Goal: Transaction & Acquisition: Book appointment/travel/reservation

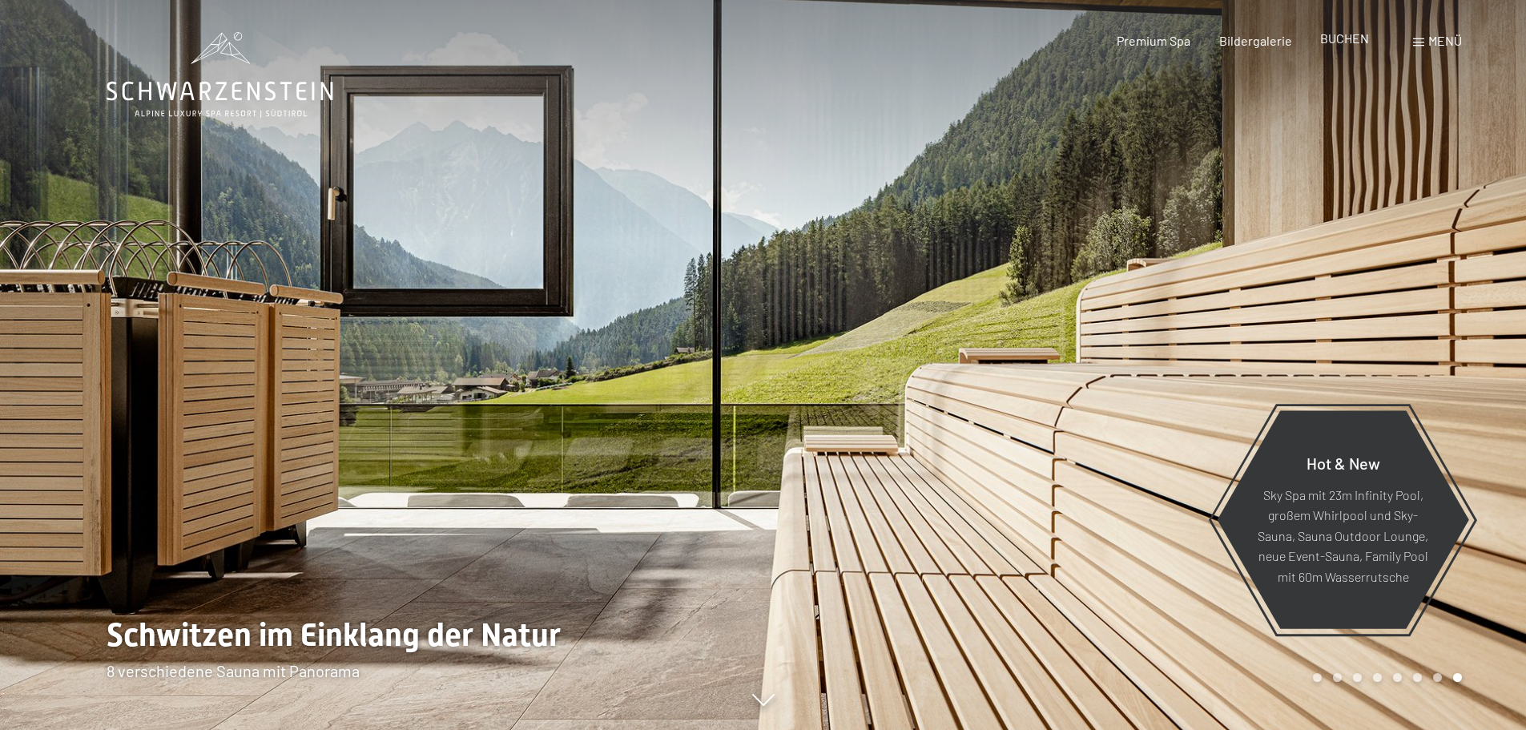
click at [1339, 35] on span "BUCHEN" at bounding box center [1344, 37] width 49 height 15
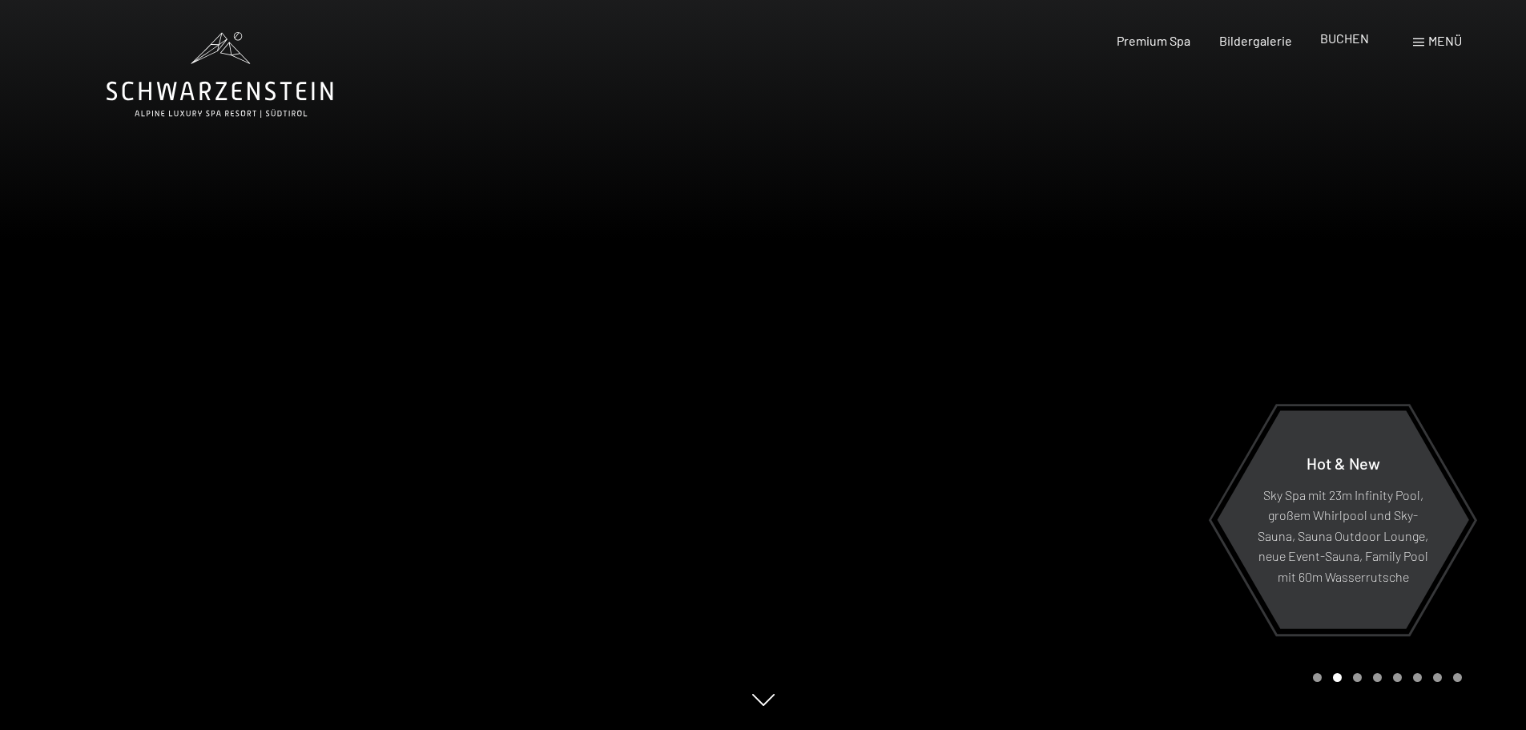
click at [1340, 38] on span "BUCHEN" at bounding box center [1344, 37] width 49 height 15
click at [1428, 40] on span "Menü" at bounding box center [1445, 40] width 34 height 15
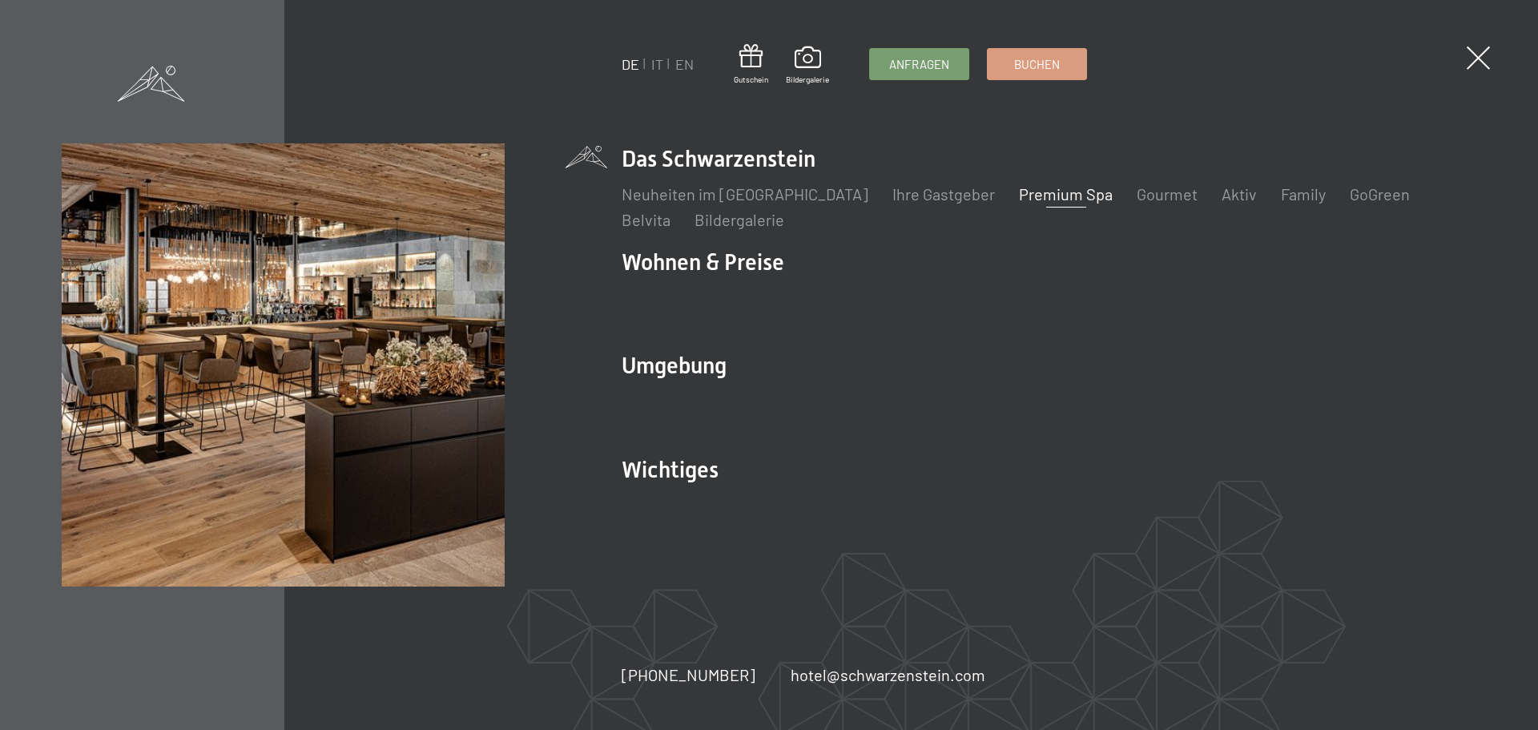
click at [1049, 193] on link "Premium Spa" at bounding box center [1066, 193] width 94 height 19
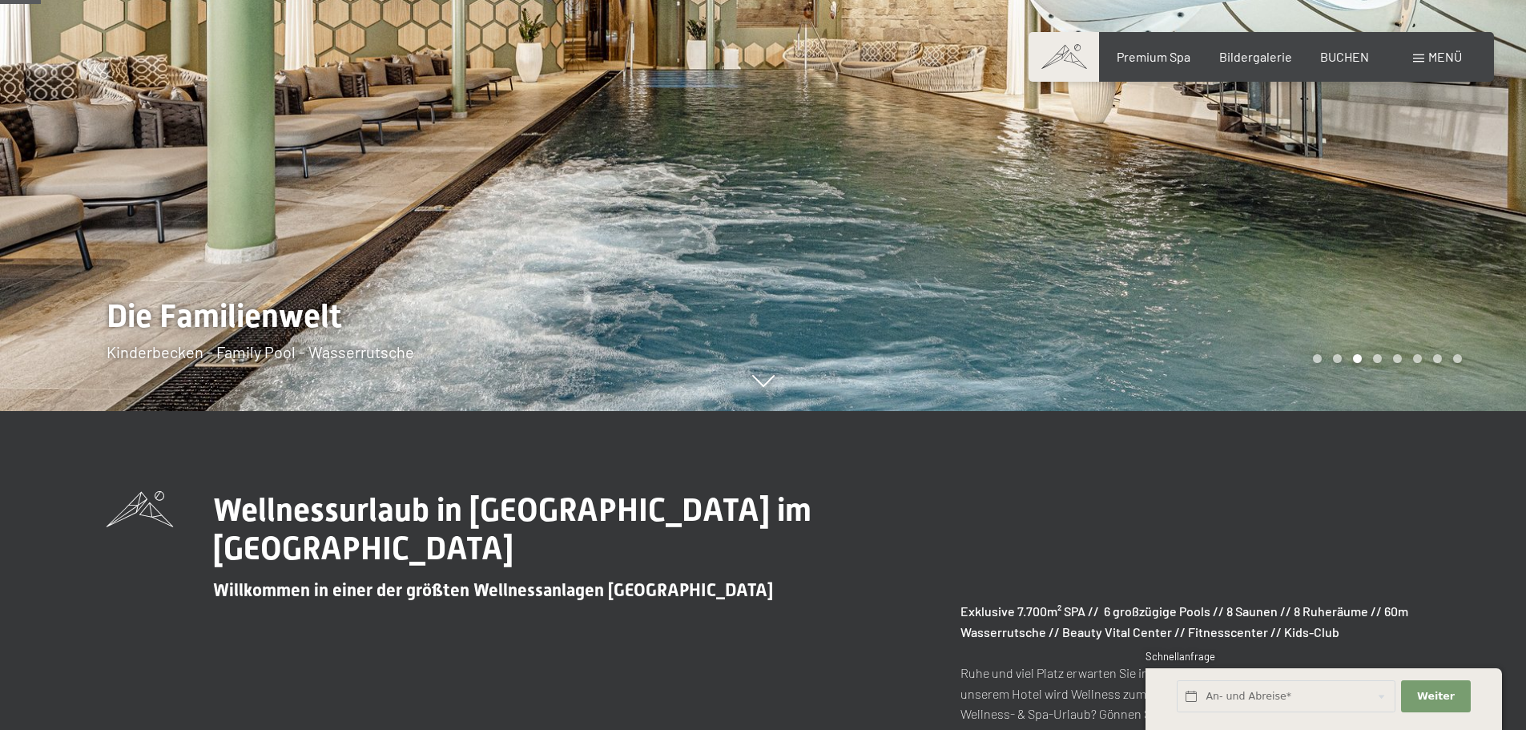
scroll to position [320, 0]
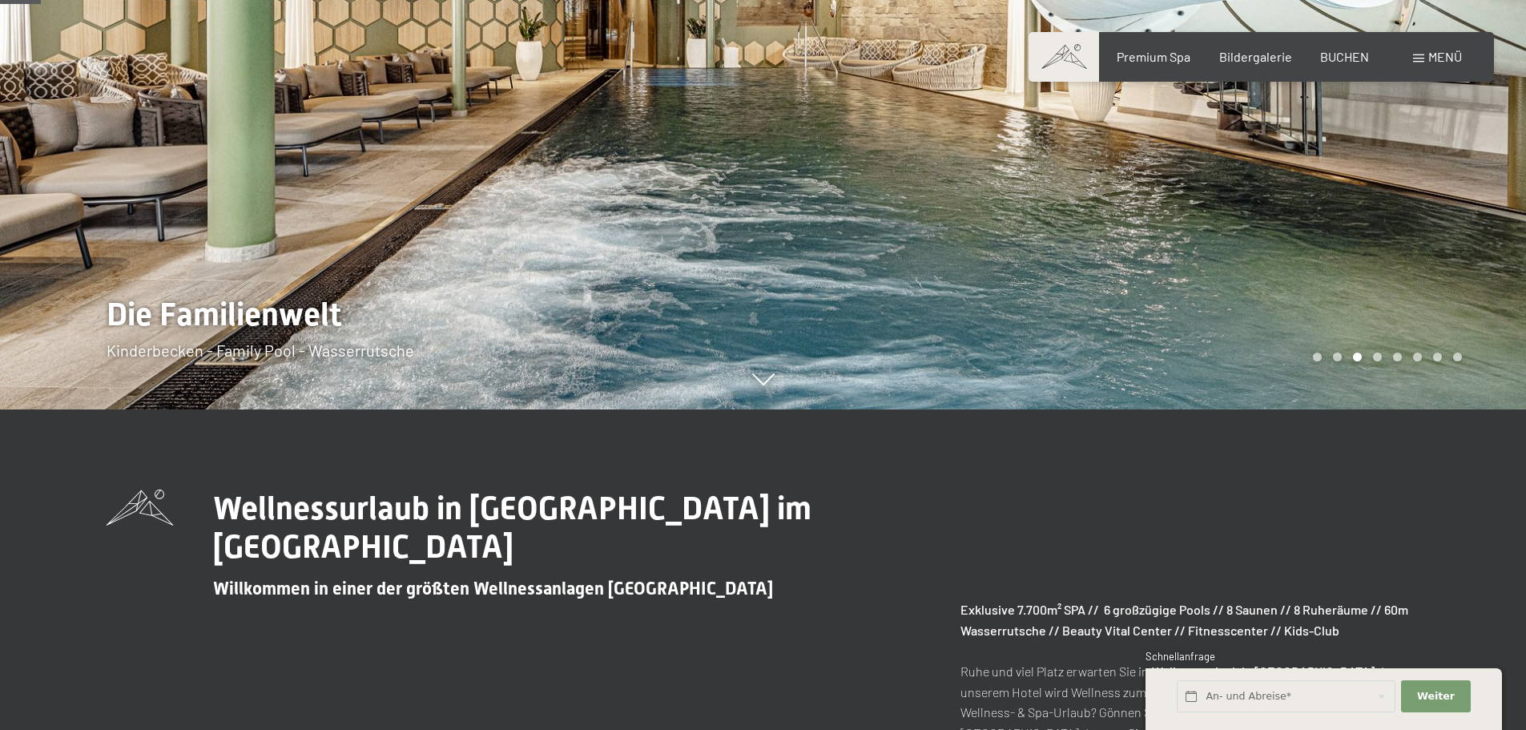
click at [227, 319] on div at bounding box center [381, 45] width 763 height 730
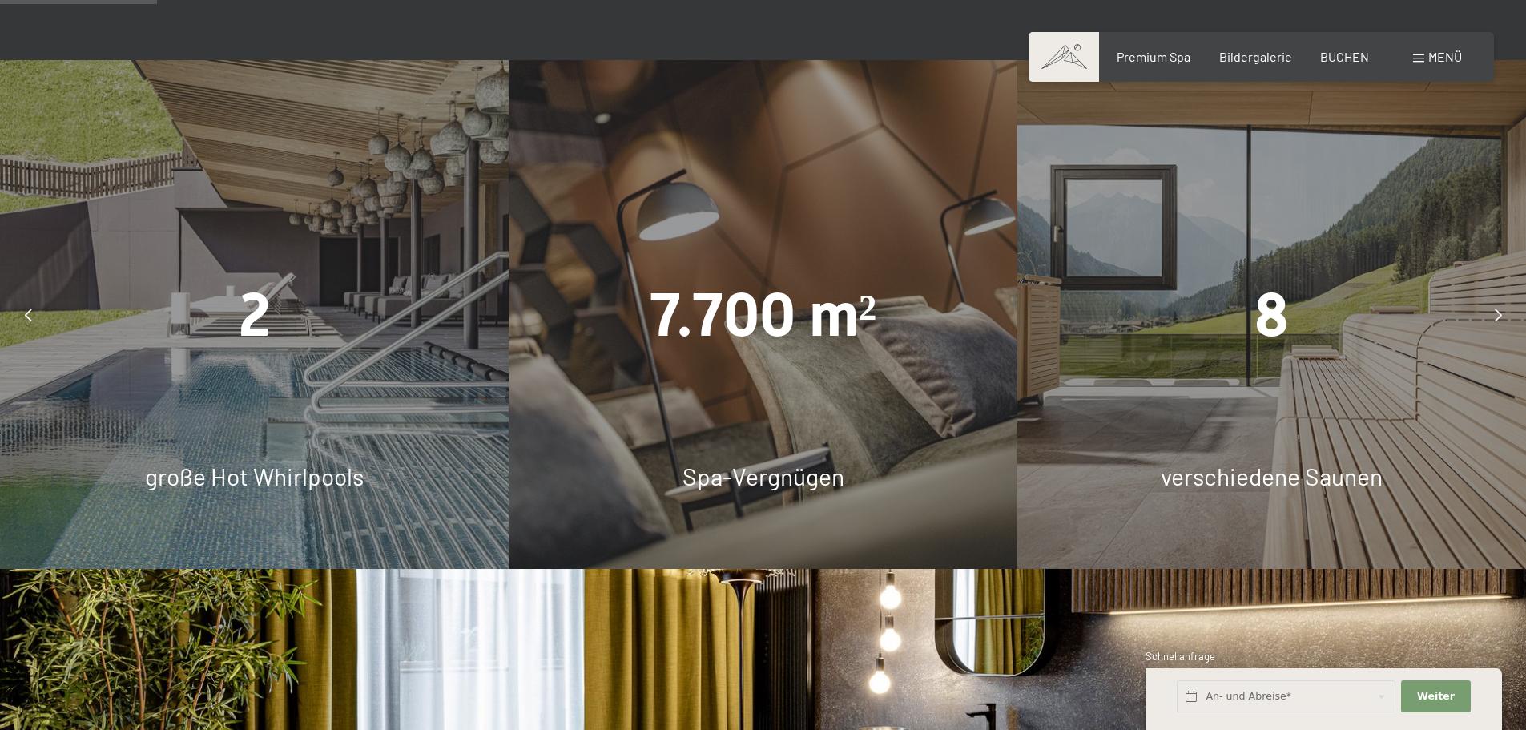
scroll to position [1121, 0]
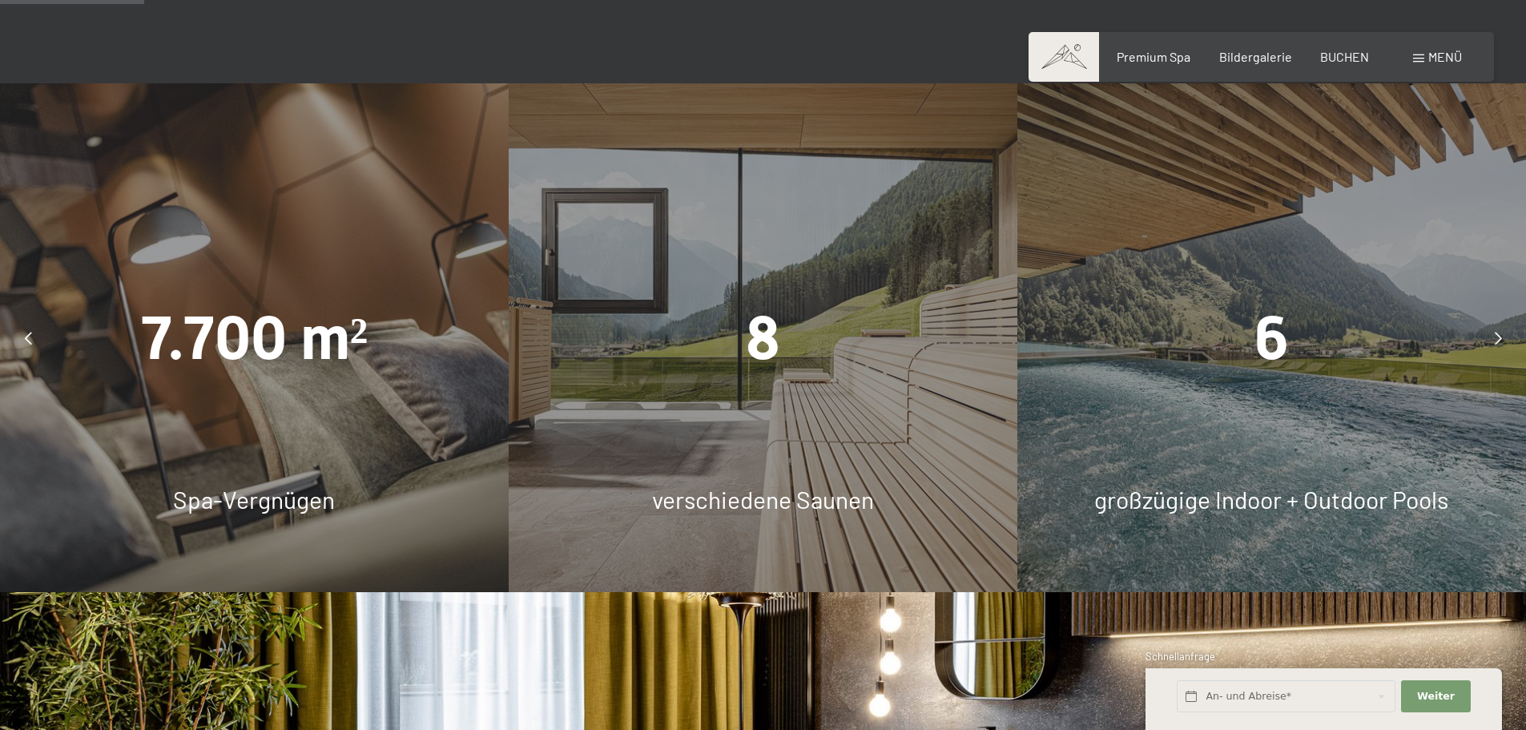
click at [1496, 336] on icon at bounding box center [1498, 338] width 7 height 13
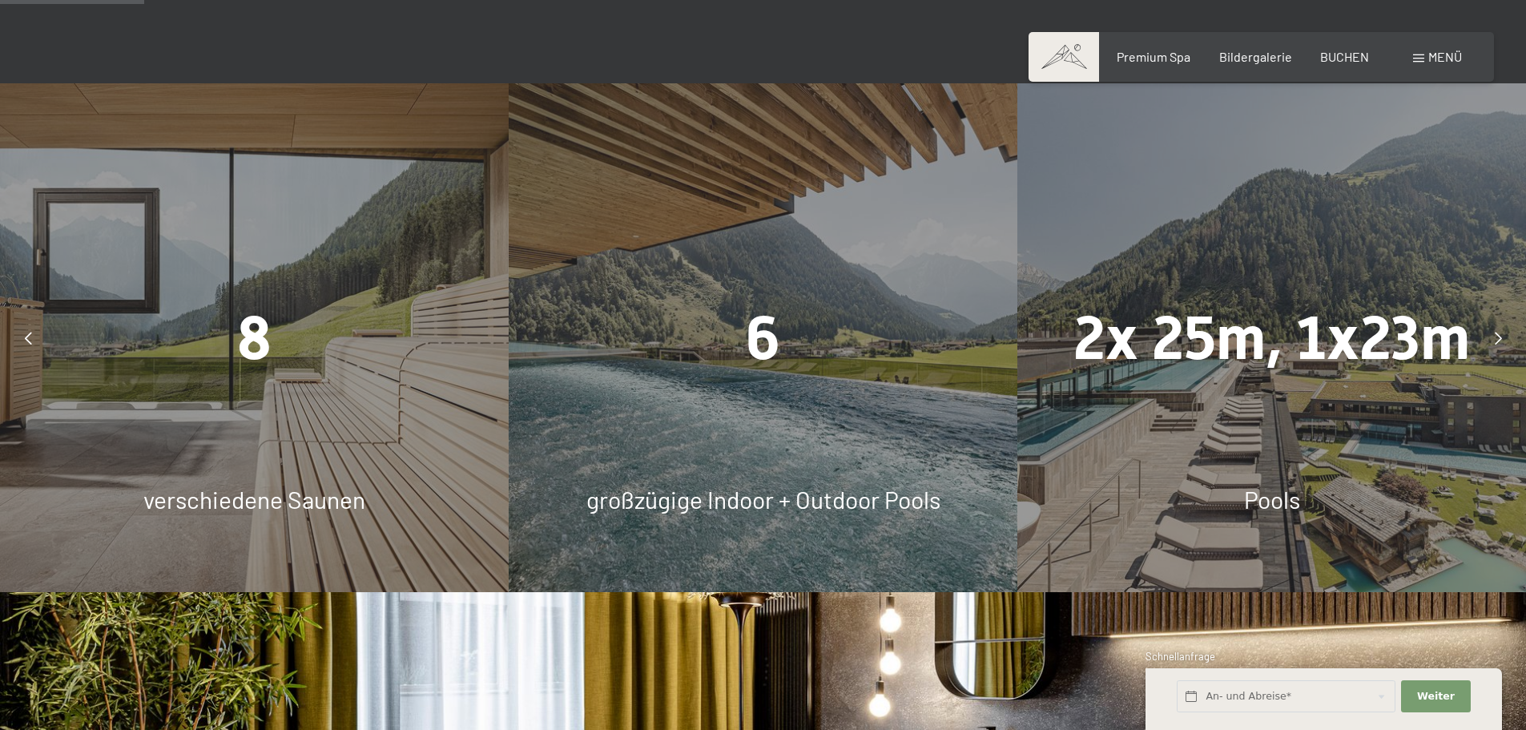
click at [1496, 336] on icon at bounding box center [1498, 338] width 7 height 13
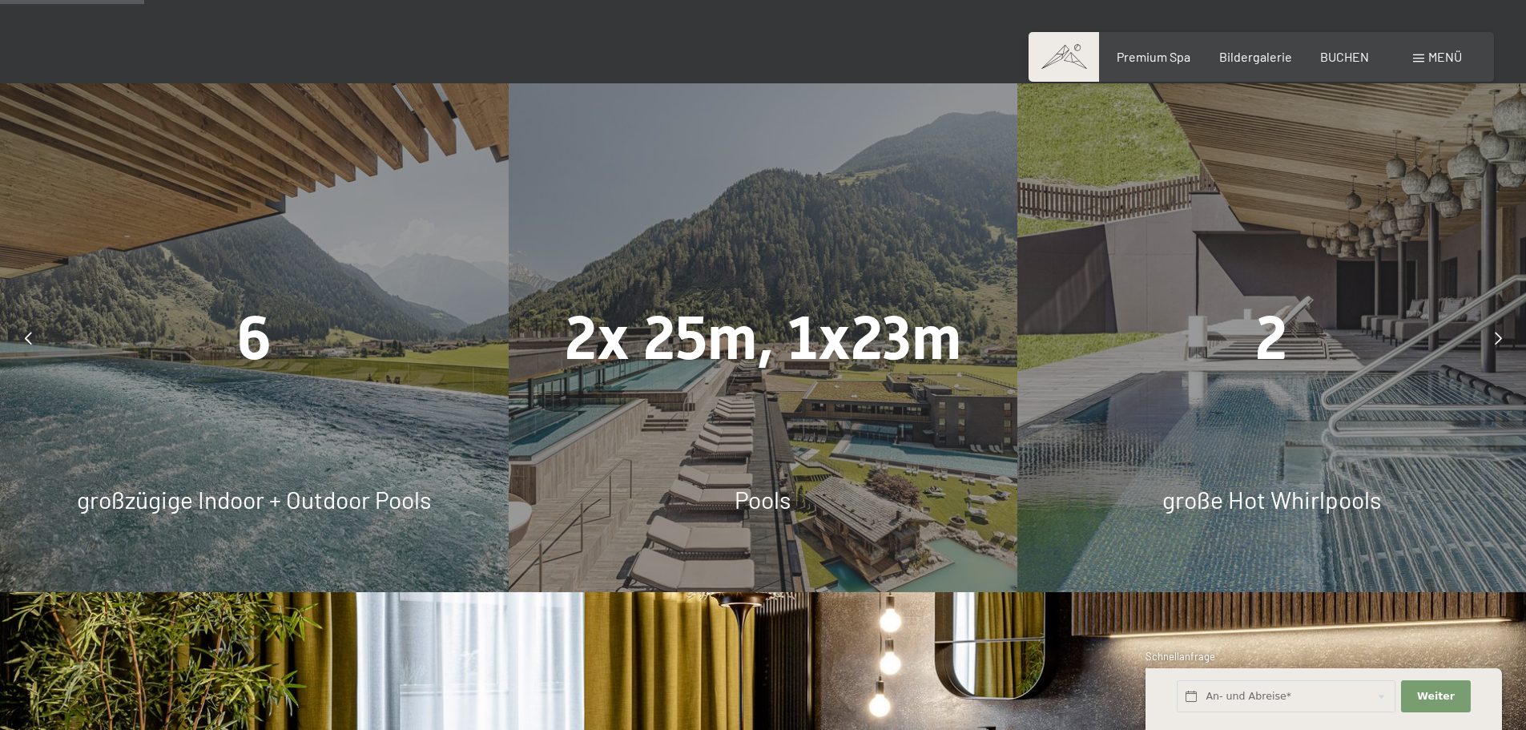
click at [1500, 335] on icon at bounding box center [1498, 338] width 7 height 13
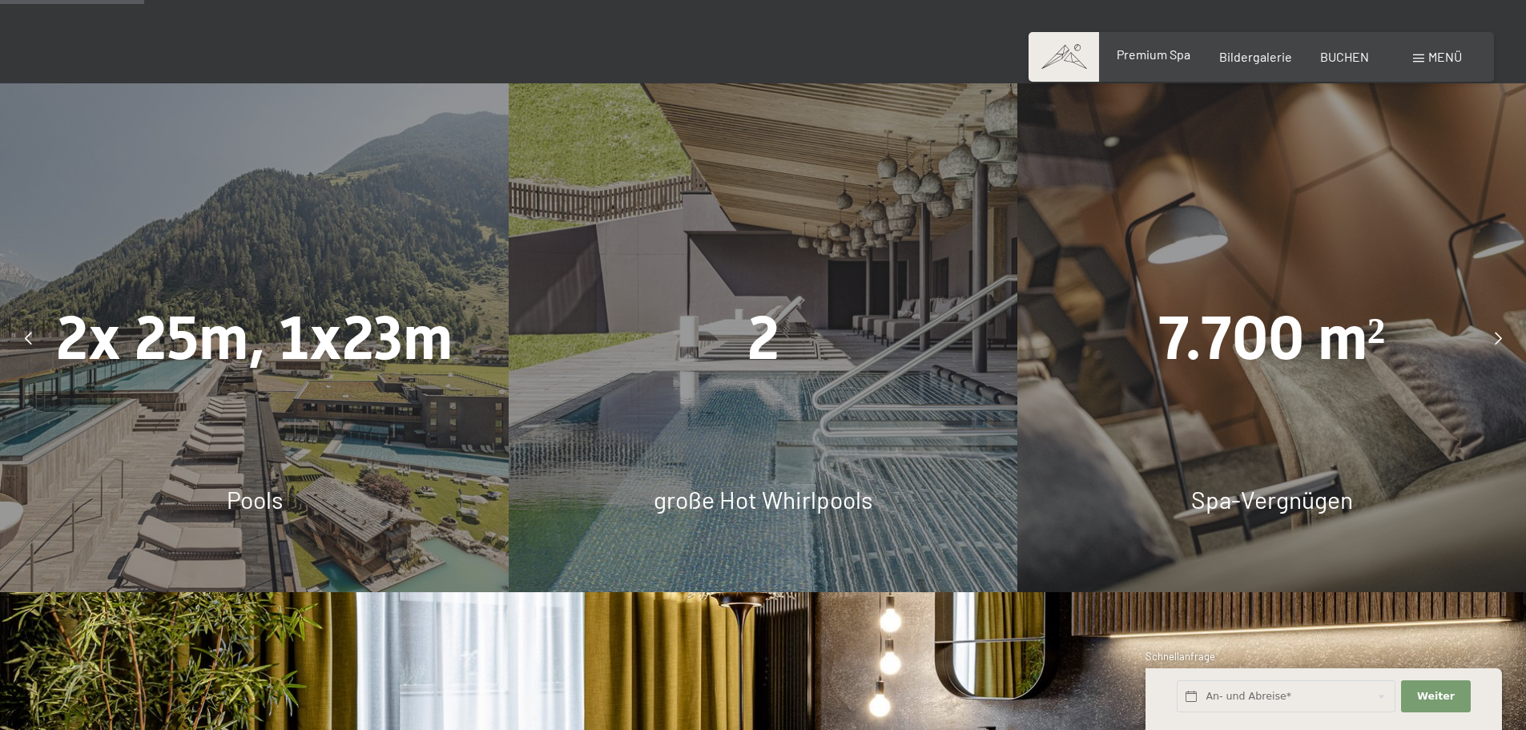
click at [1159, 54] on span "Premium Spa" at bounding box center [1154, 53] width 74 height 15
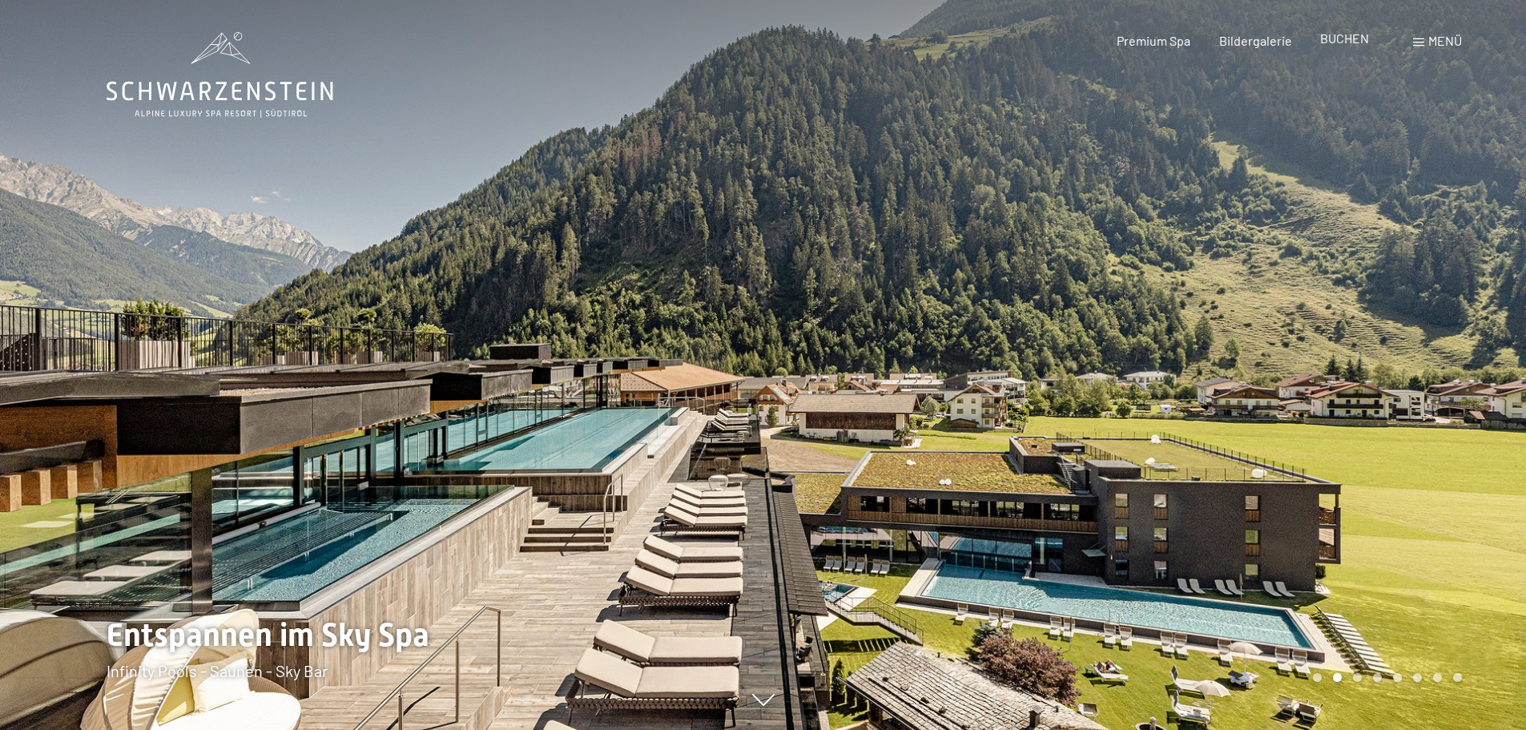
click at [1347, 40] on span "BUCHEN" at bounding box center [1344, 37] width 49 height 15
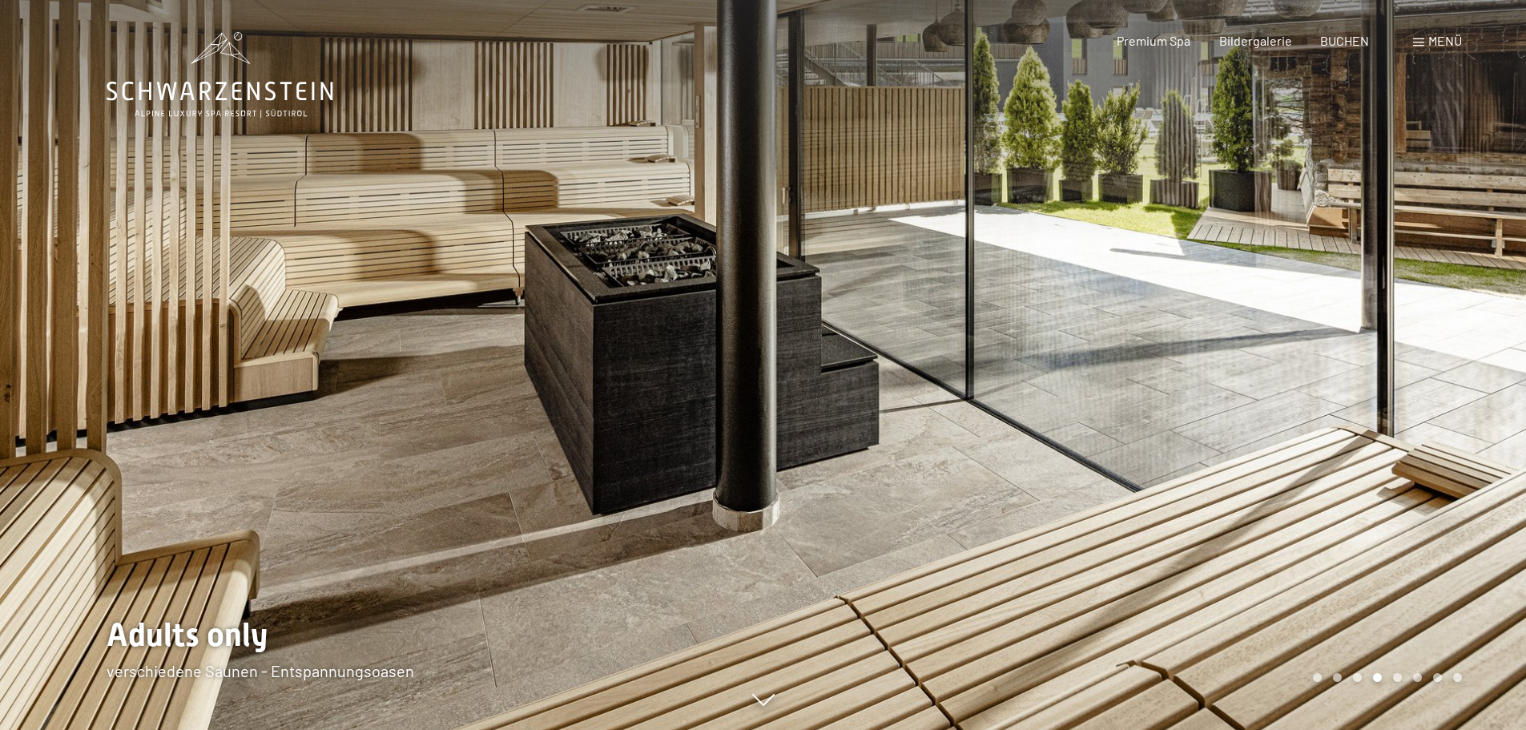
click at [1419, 39] on span at bounding box center [1418, 42] width 11 height 8
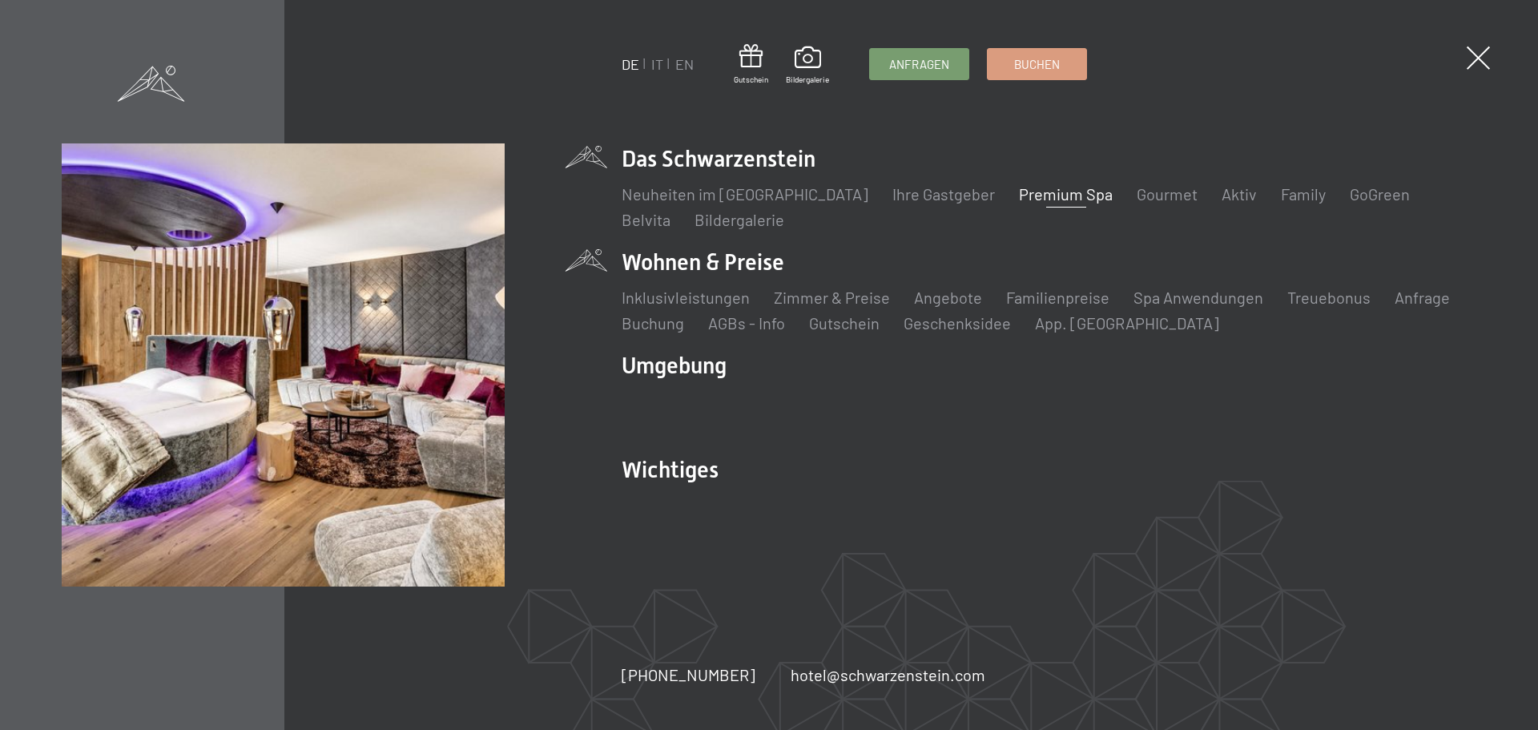
click at [711, 265] on li "Wohnen & Preise Inklusivleistungen Zimmer & Preise Liste Angebote Liste Familie…" at bounding box center [1049, 290] width 855 height 87
click at [705, 297] on link "Inklusivleistungen" at bounding box center [686, 297] width 128 height 19
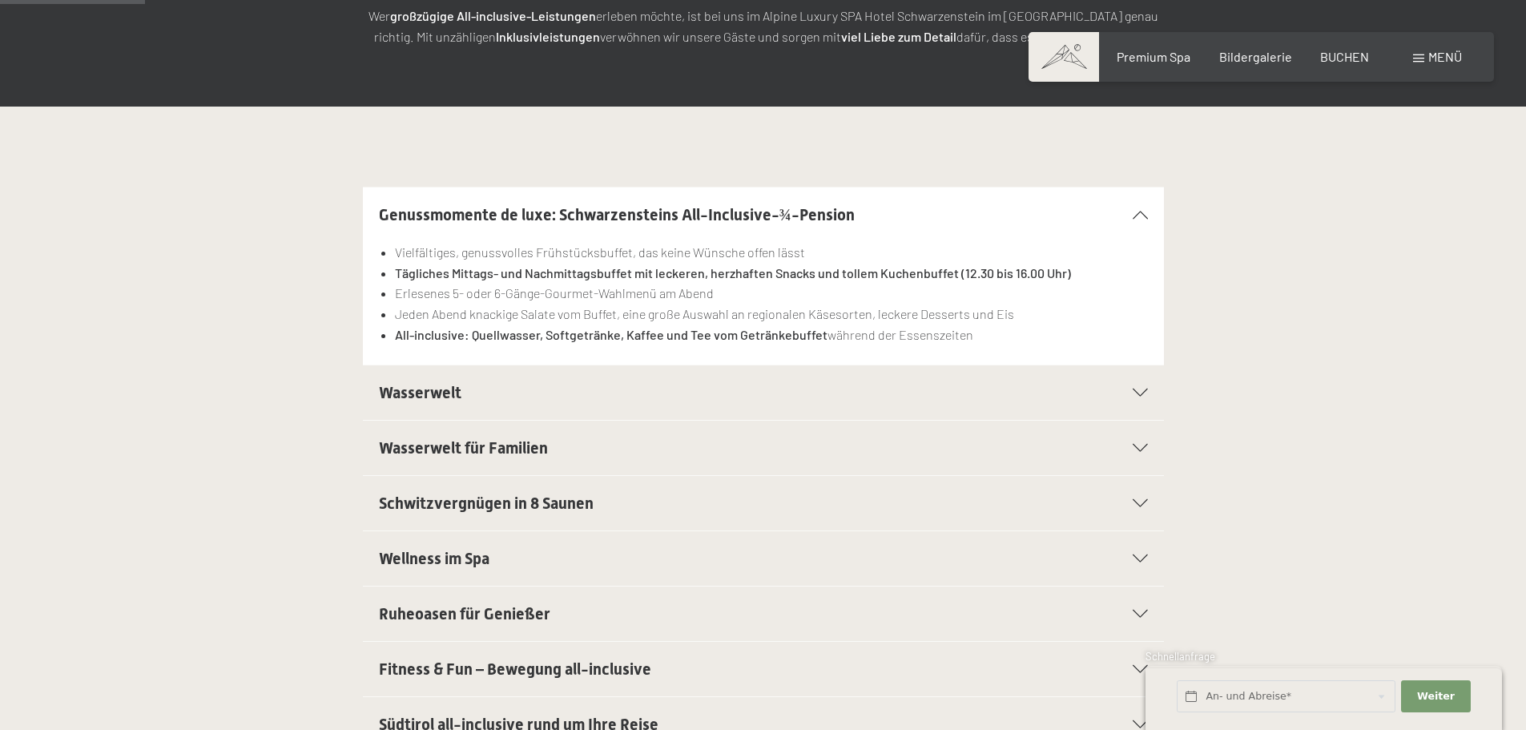
scroll to position [320, 0]
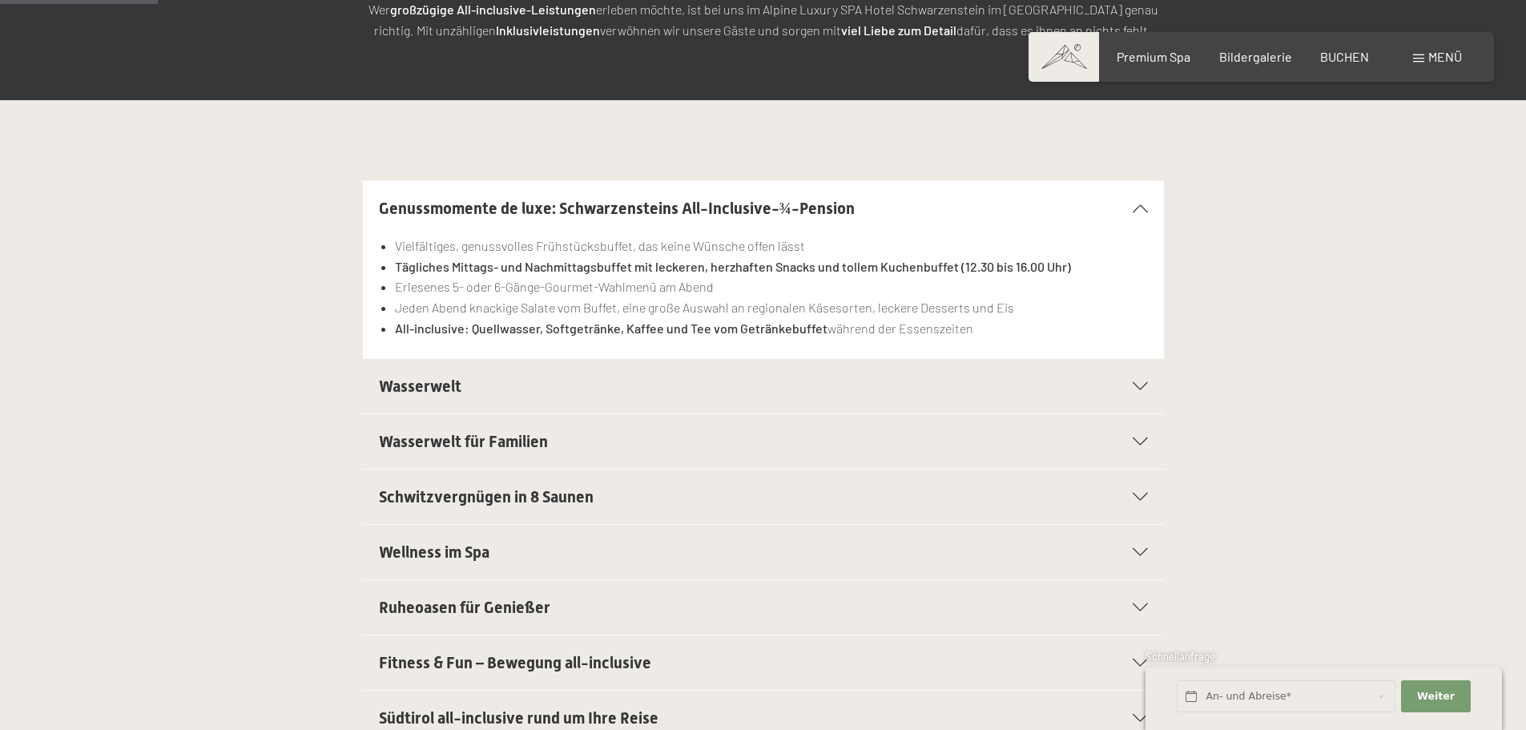
click at [1141, 387] on icon at bounding box center [1140, 386] width 15 height 8
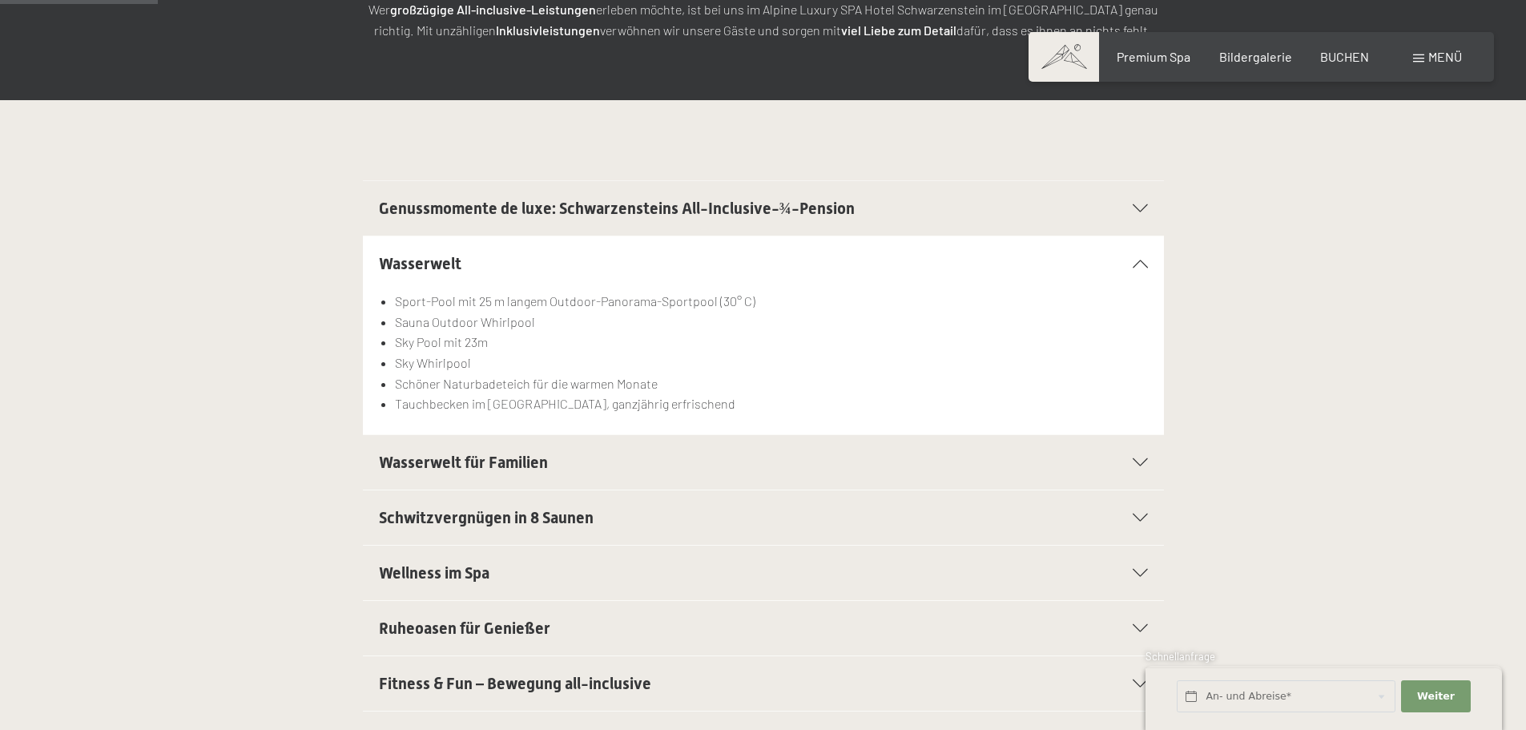
click at [1142, 458] on icon at bounding box center [1140, 462] width 15 height 8
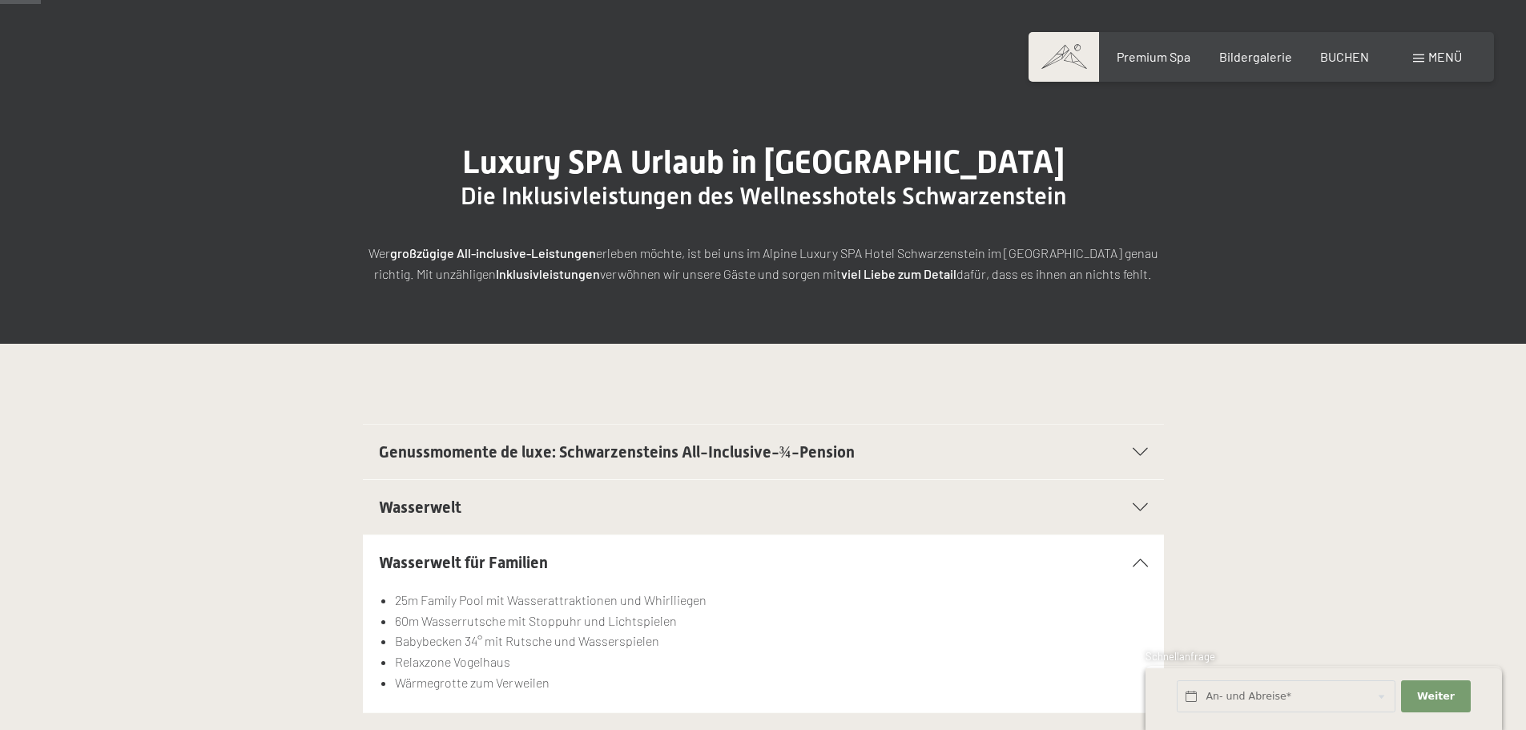
scroll to position [0, 0]
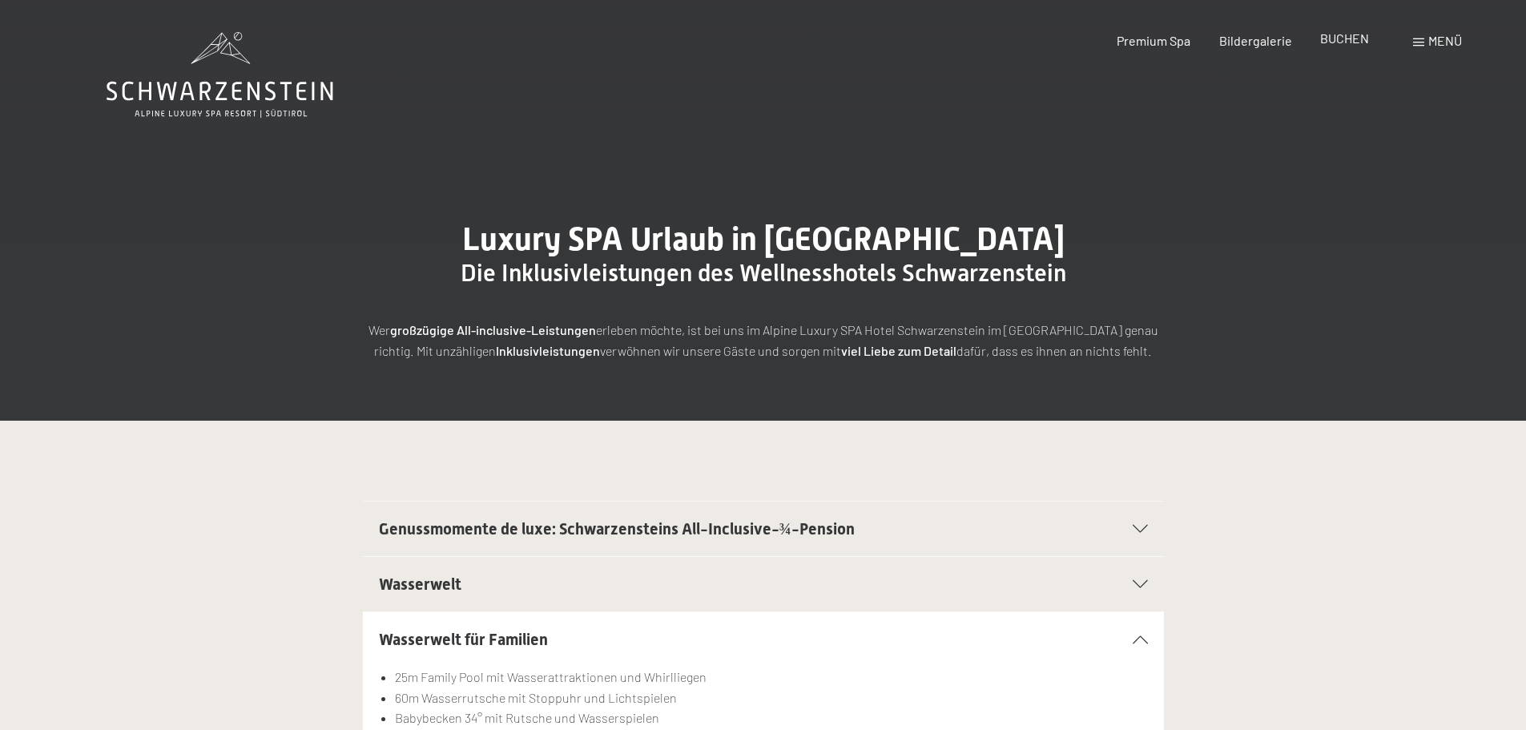
click at [1344, 42] on span "BUCHEN" at bounding box center [1344, 37] width 49 height 15
click at [1345, 38] on span "BUCHEN" at bounding box center [1344, 37] width 49 height 15
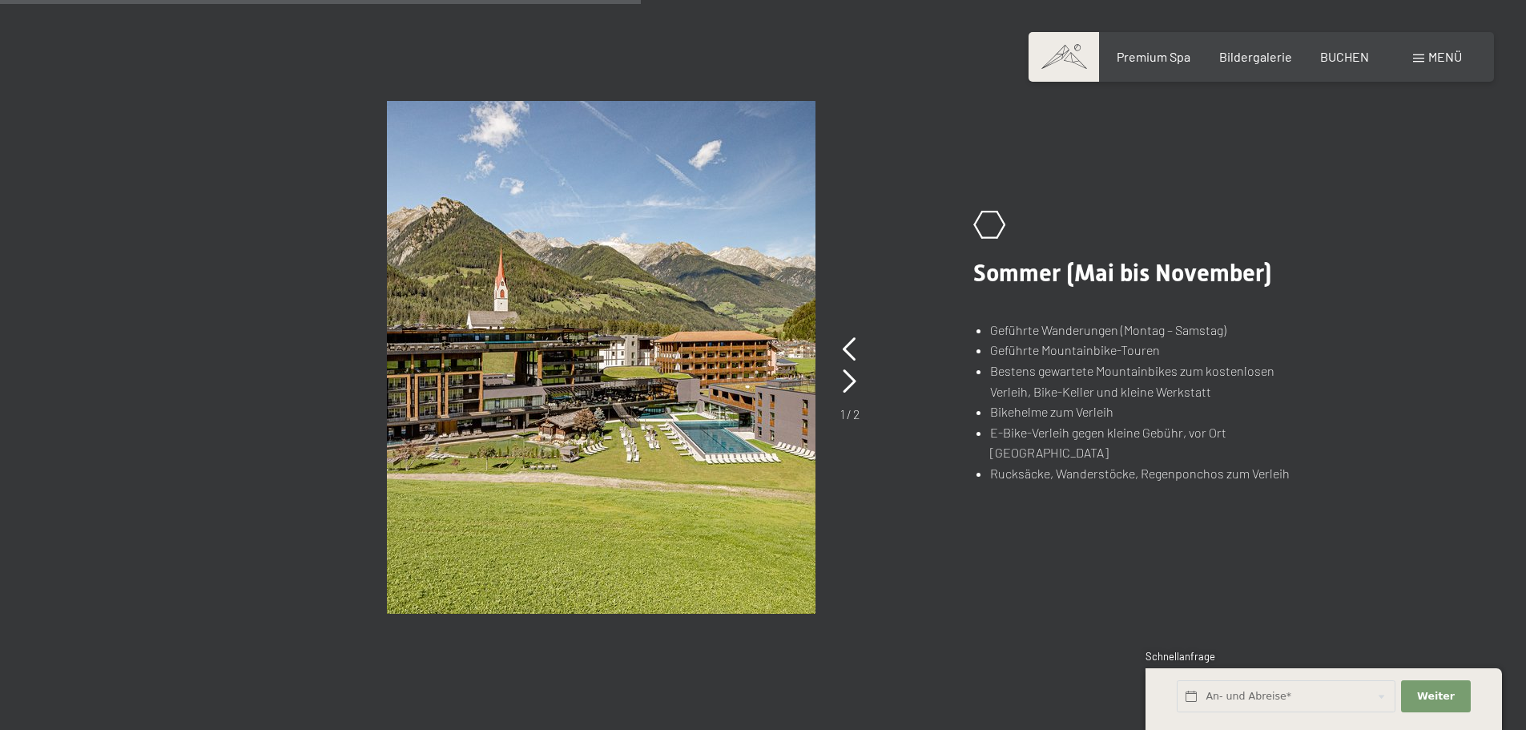
scroll to position [1202, 0]
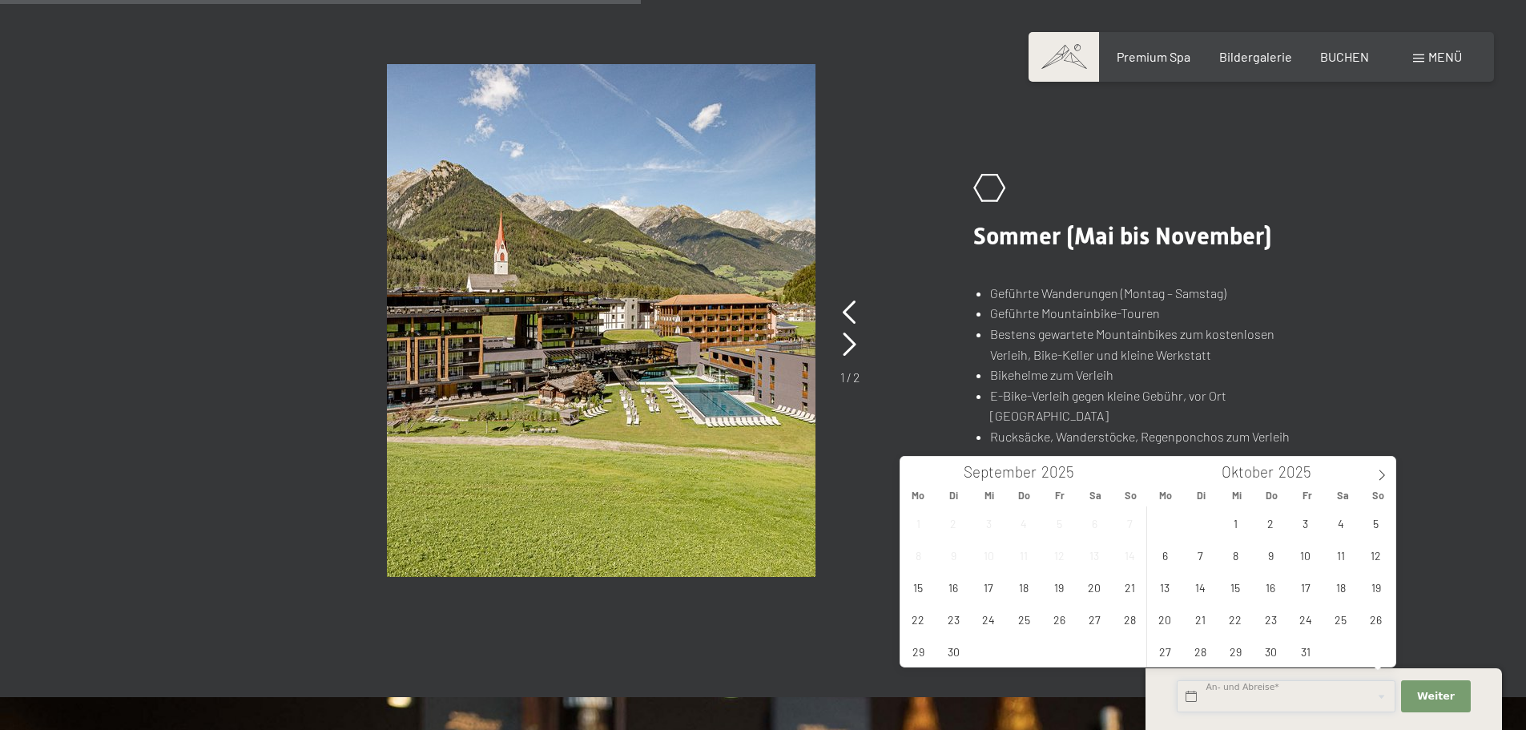
click at [1263, 693] on input "text" at bounding box center [1286, 696] width 219 height 33
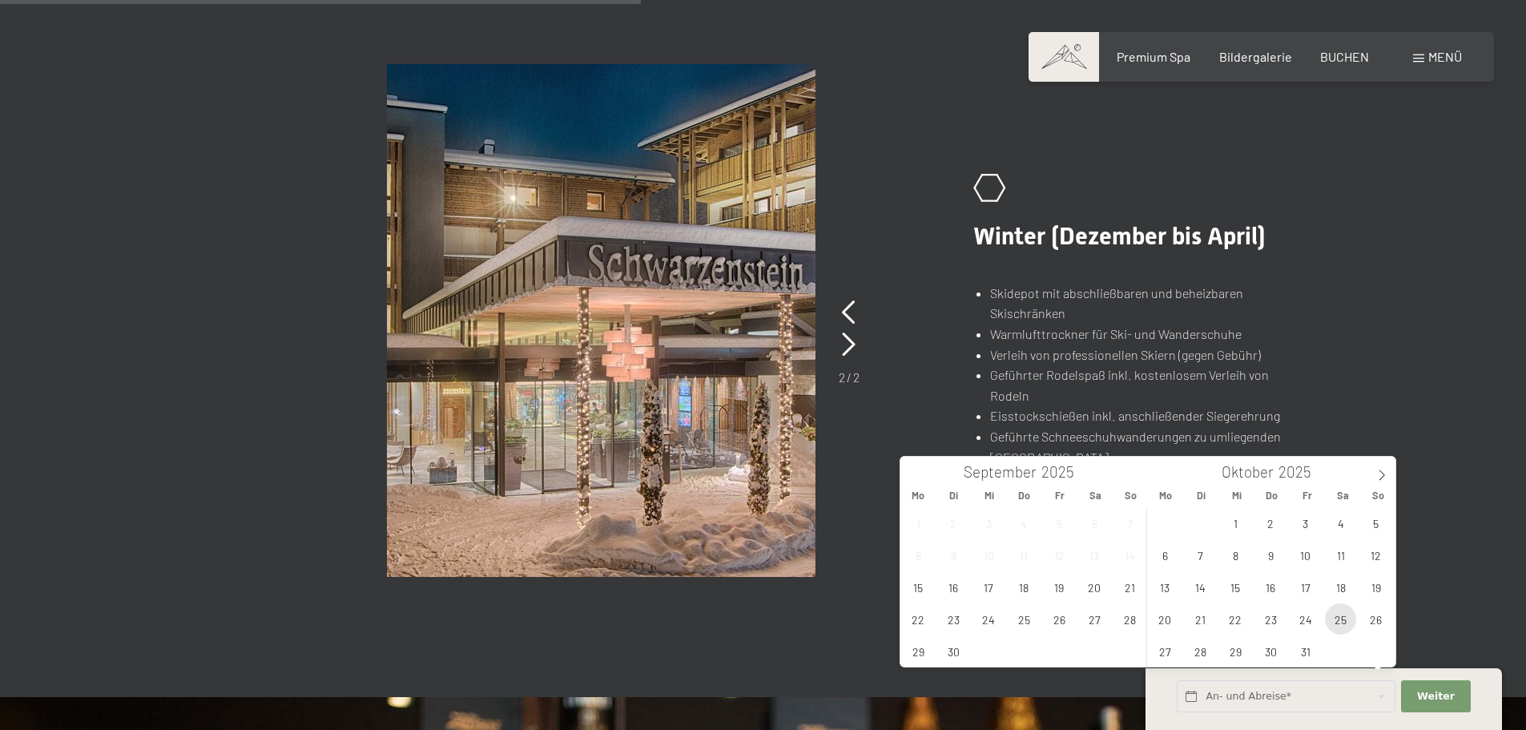
click at [1342, 616] on span "25" at bounding box center [1340, 618] width 31 height 31
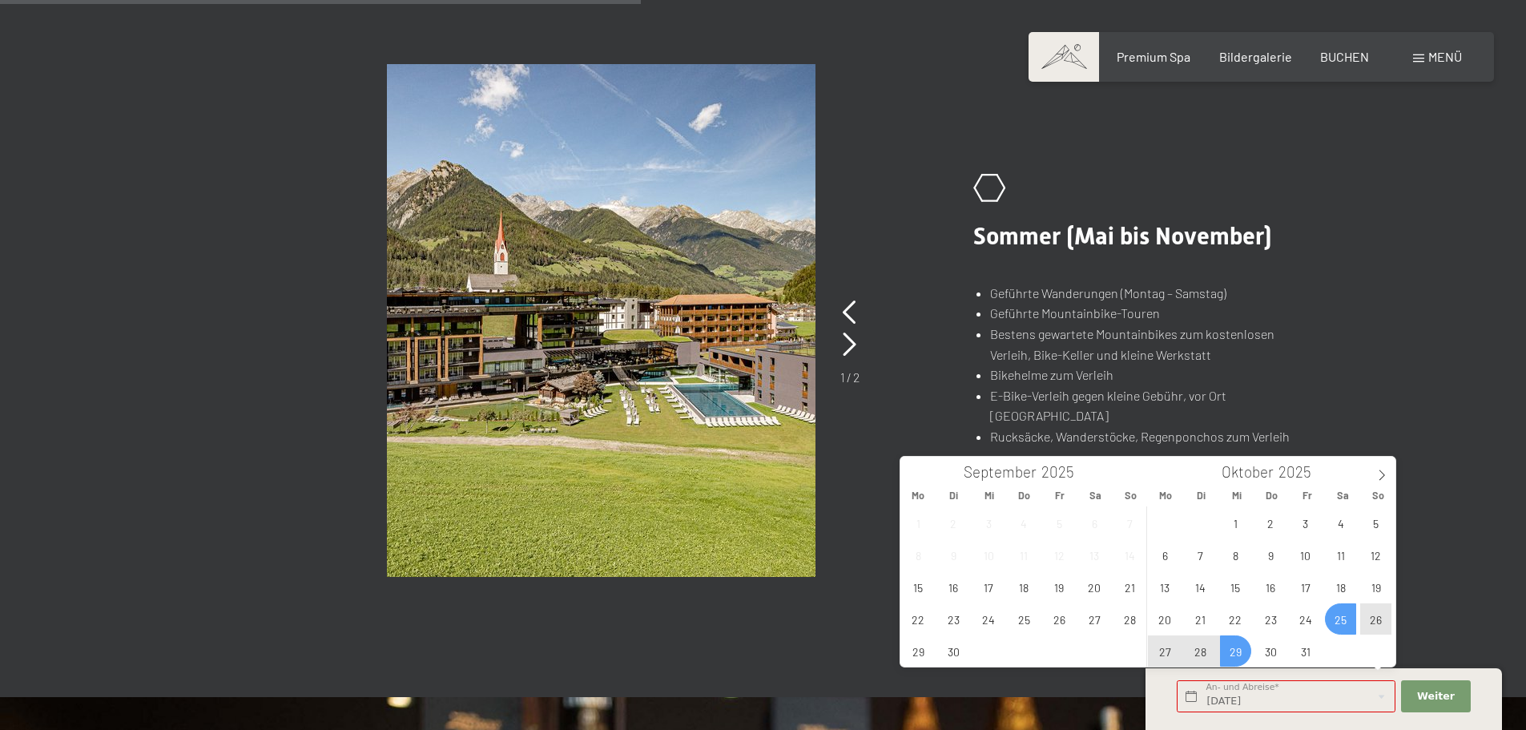
click at [1238, 650] on span "29" at bounding box center [1235, 650] width 31 height 31
type input "Sa. 25.10.2025 - Mi. 29.10.2025"
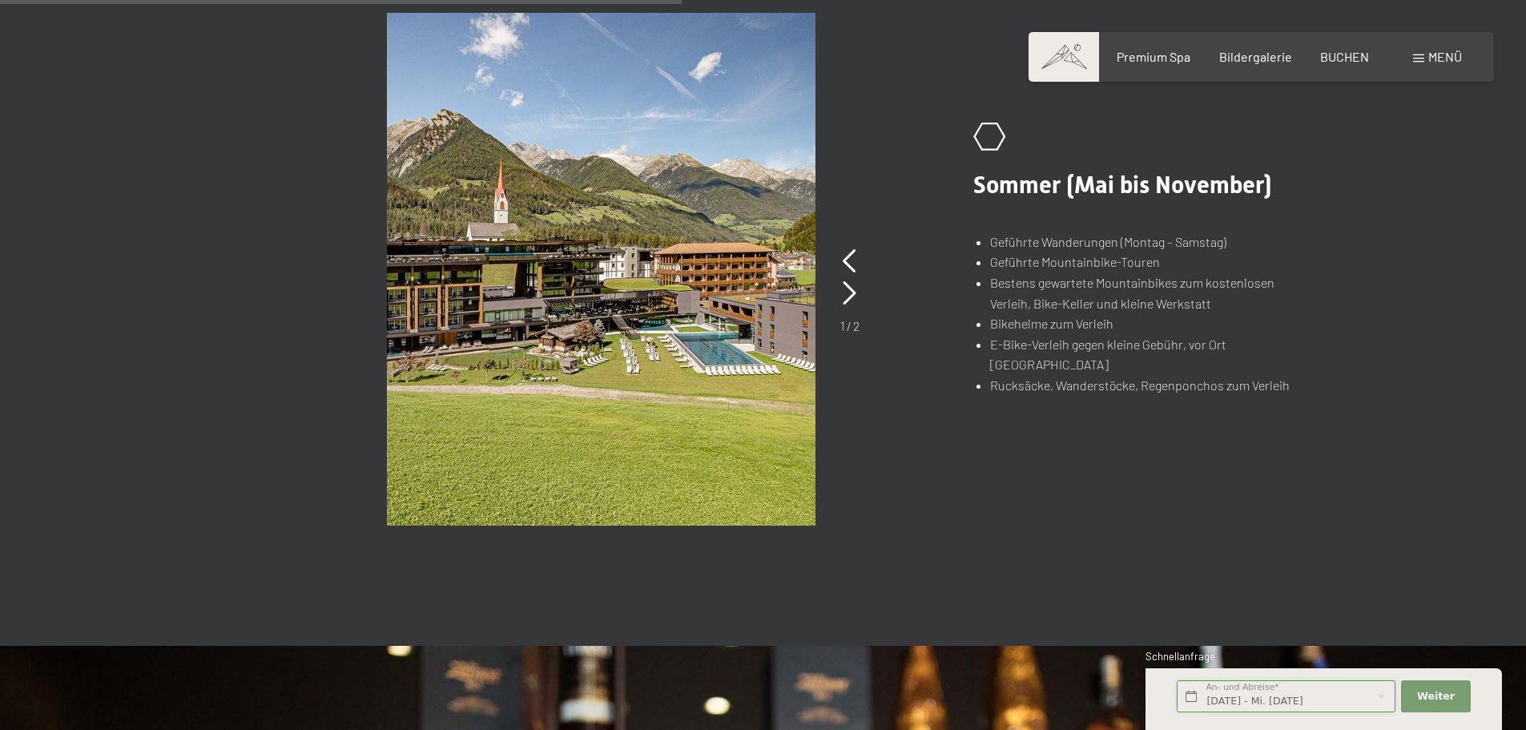
scroll to position [1282, 0]
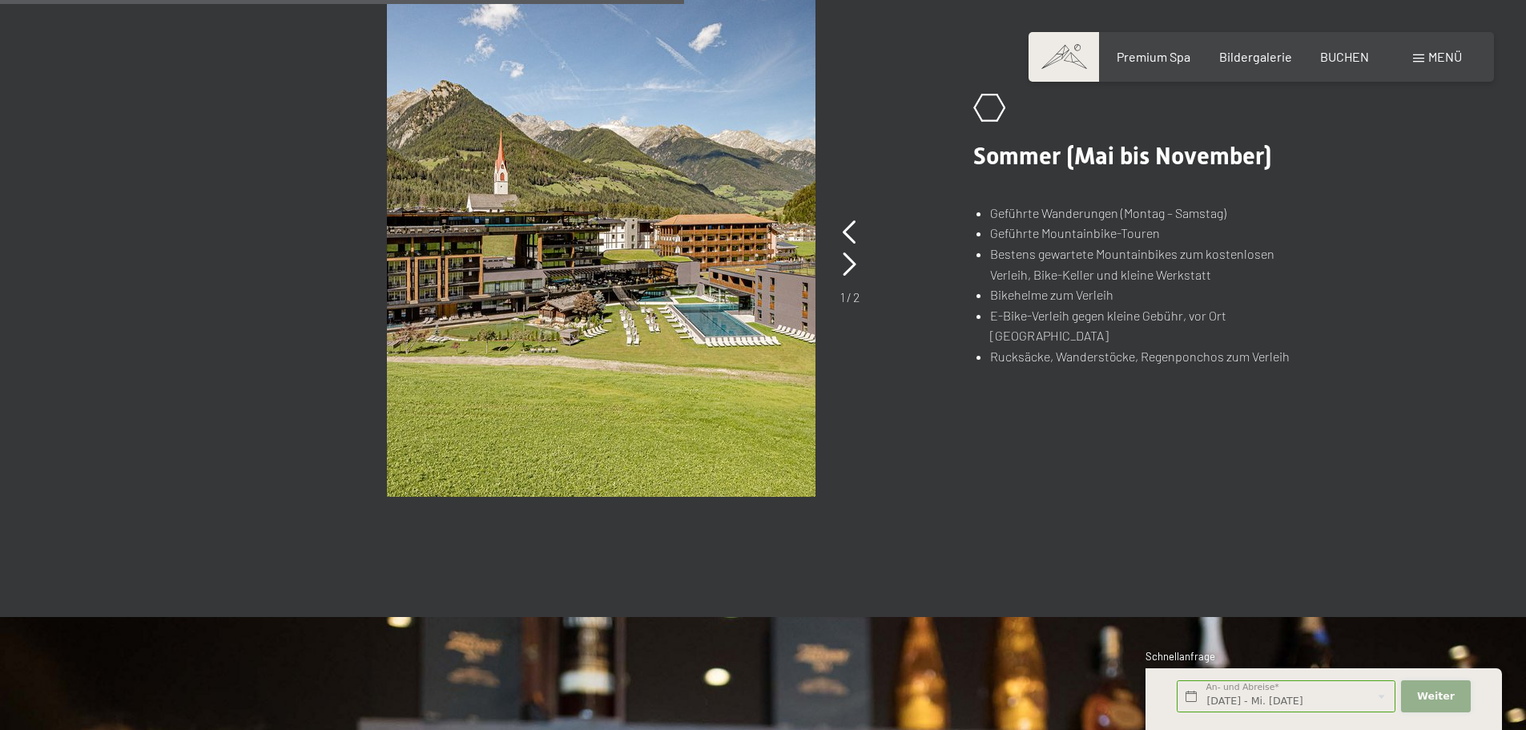
click at [1442, 694] on span "Weiter" at bounding box center [1436, 696] width 38 height 14
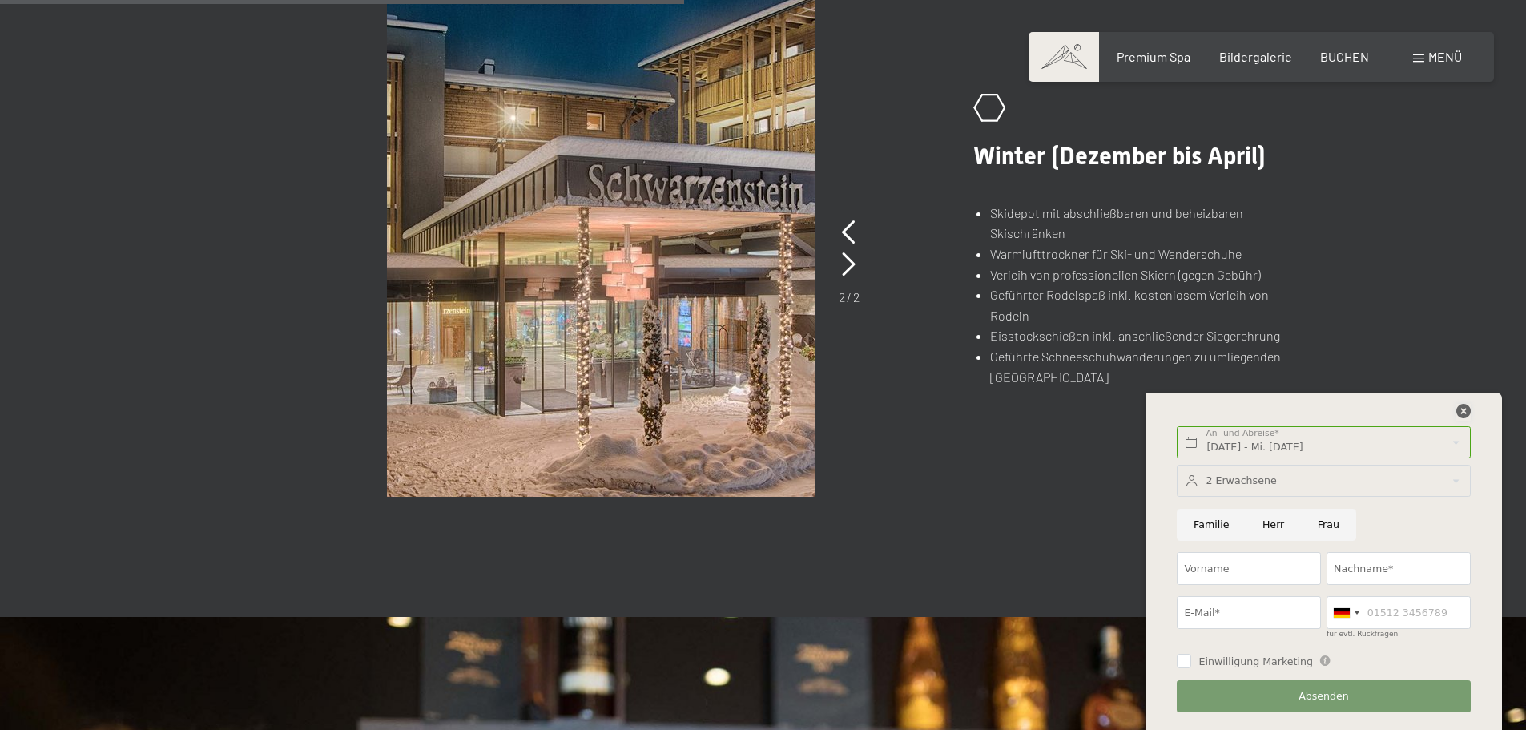
click at [1461, 409] on icon at bounding box center [1463, 411] width 14 height 14
